Goal: Task Accomplishment & Management: Manage account settings

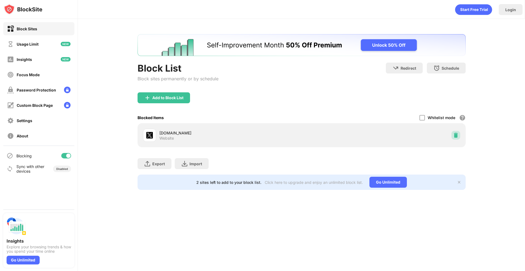
click at [454, 134] on img at bounding box center [455, 135] width 5 height 5
